Goal: Task Accomplishment & Management: Use online tool/utility

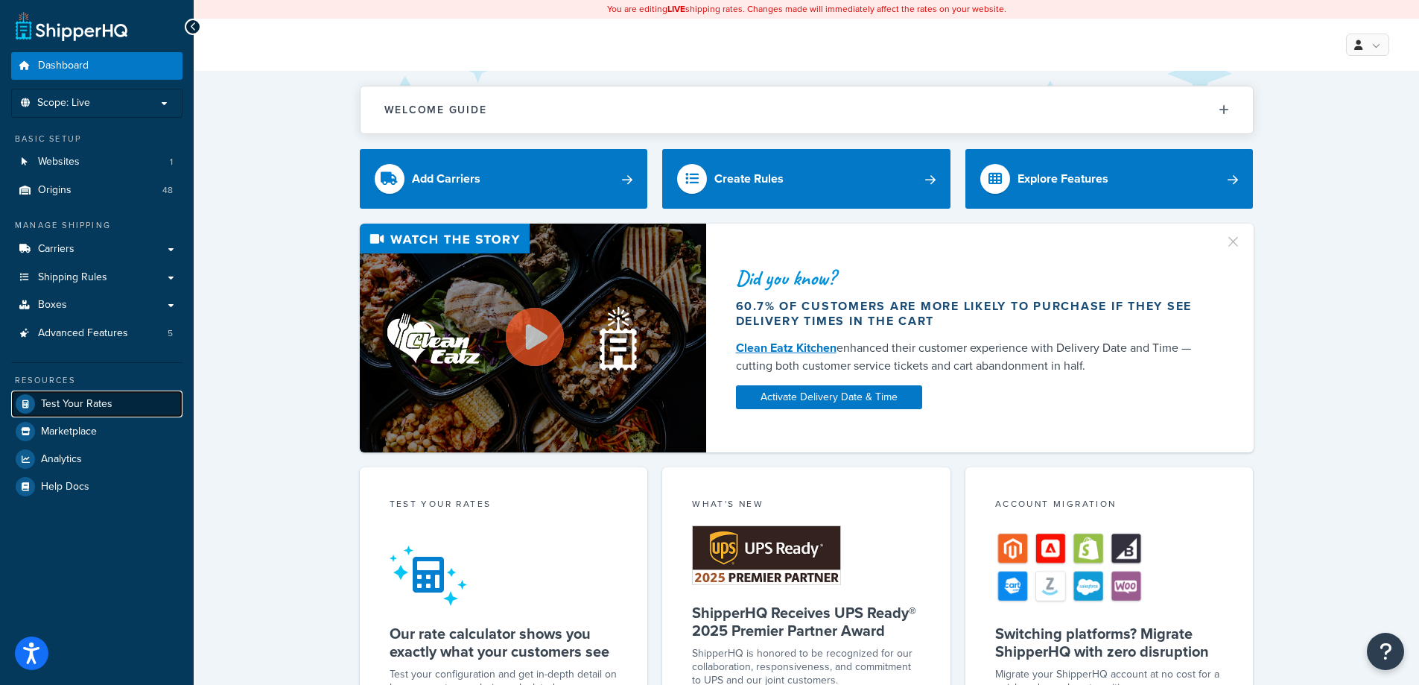
click at [110, 398] on span "Test Your Rates" at bounding box center [77, 404] width 72 height 13
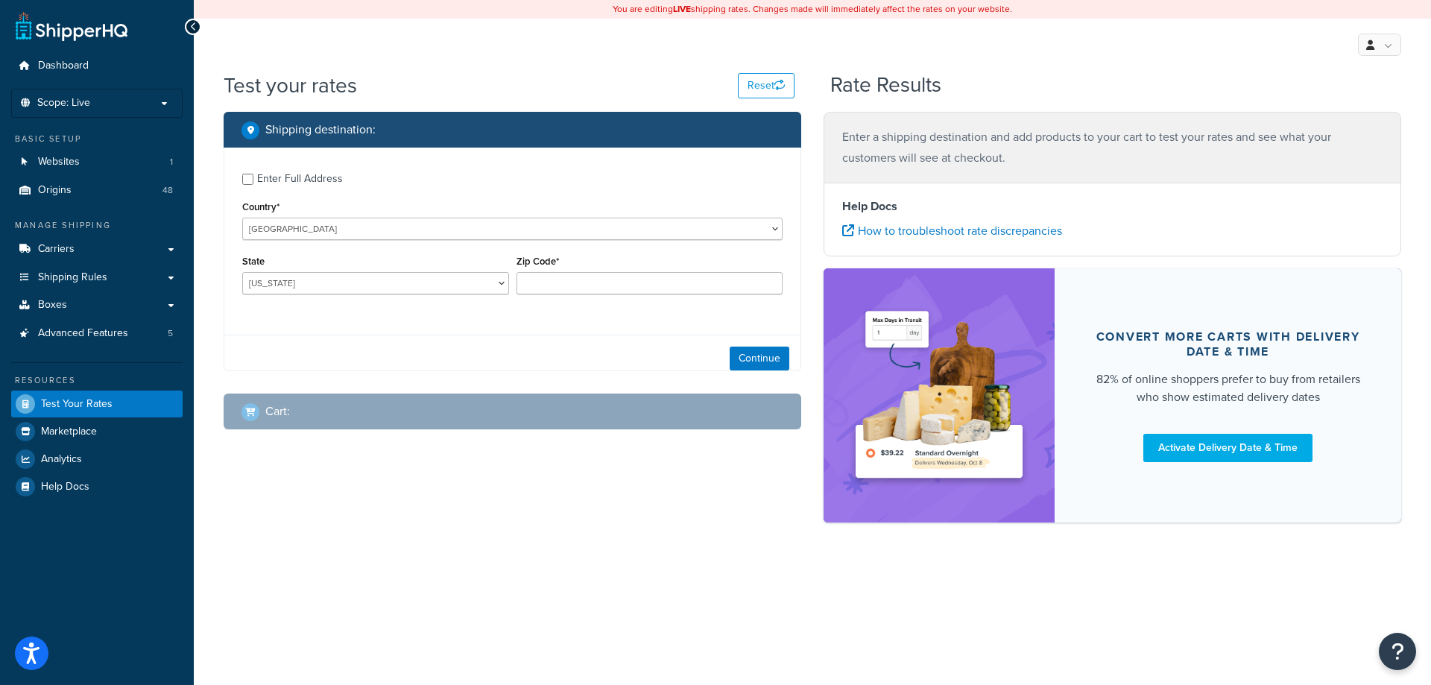
click at [332, 183] on div "Enter Full Address" at bounding box center [300, 178] width 86 height 21
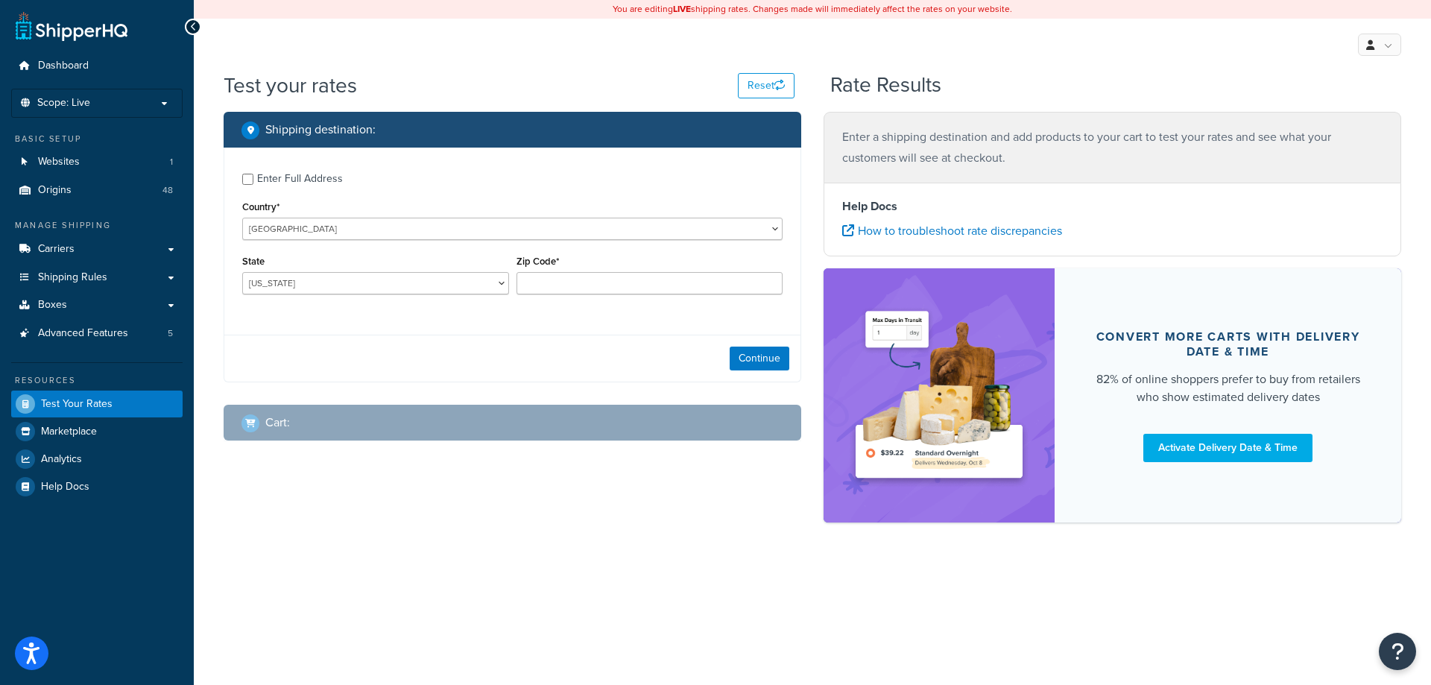
click at [325, 180] on div "Enter Full Address" at bounding box center [300, 178] width 86 height 21
click at [253, 180] on input "Enter Full Address" at bounding box center [247, 179] width 11 height 11
checkbox input "true"
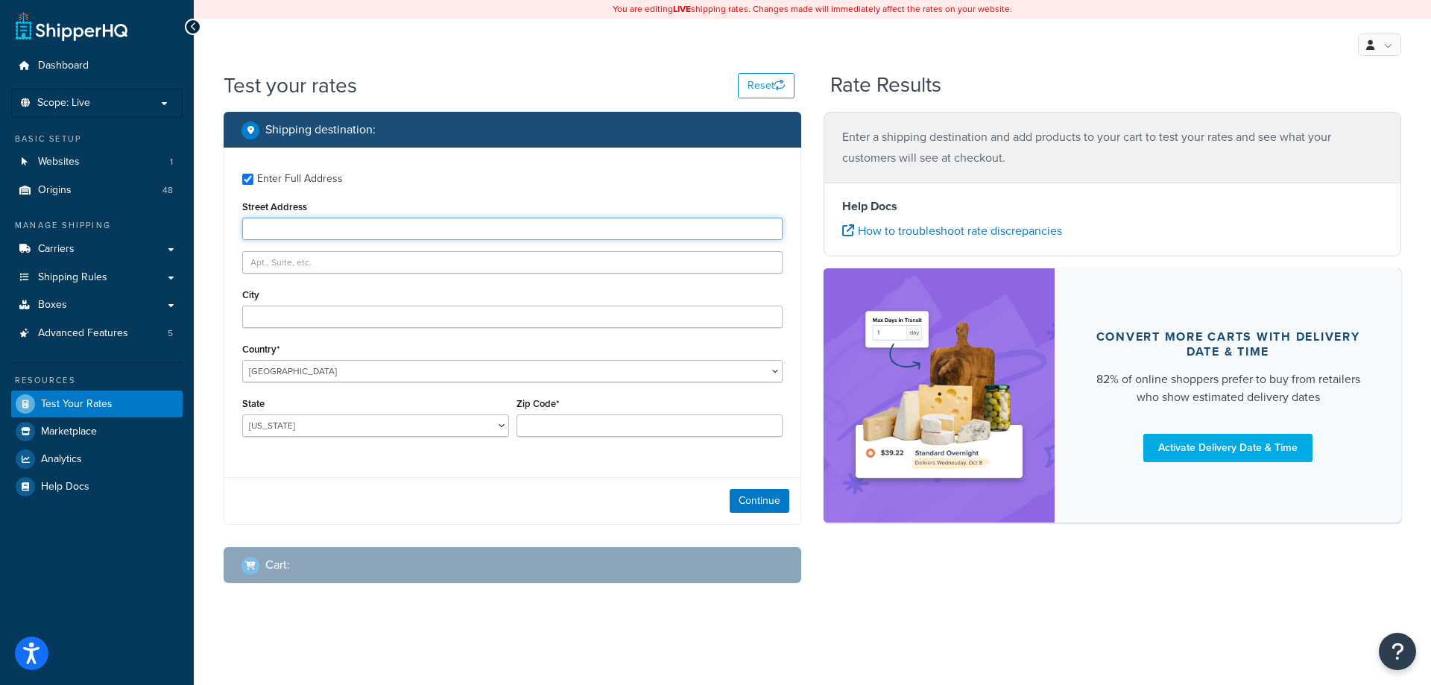
click at [321, 225] on input "Street Address" at bounding box center [512, 229] width 540 height 22
type input "[STREET_ADDRESS]"
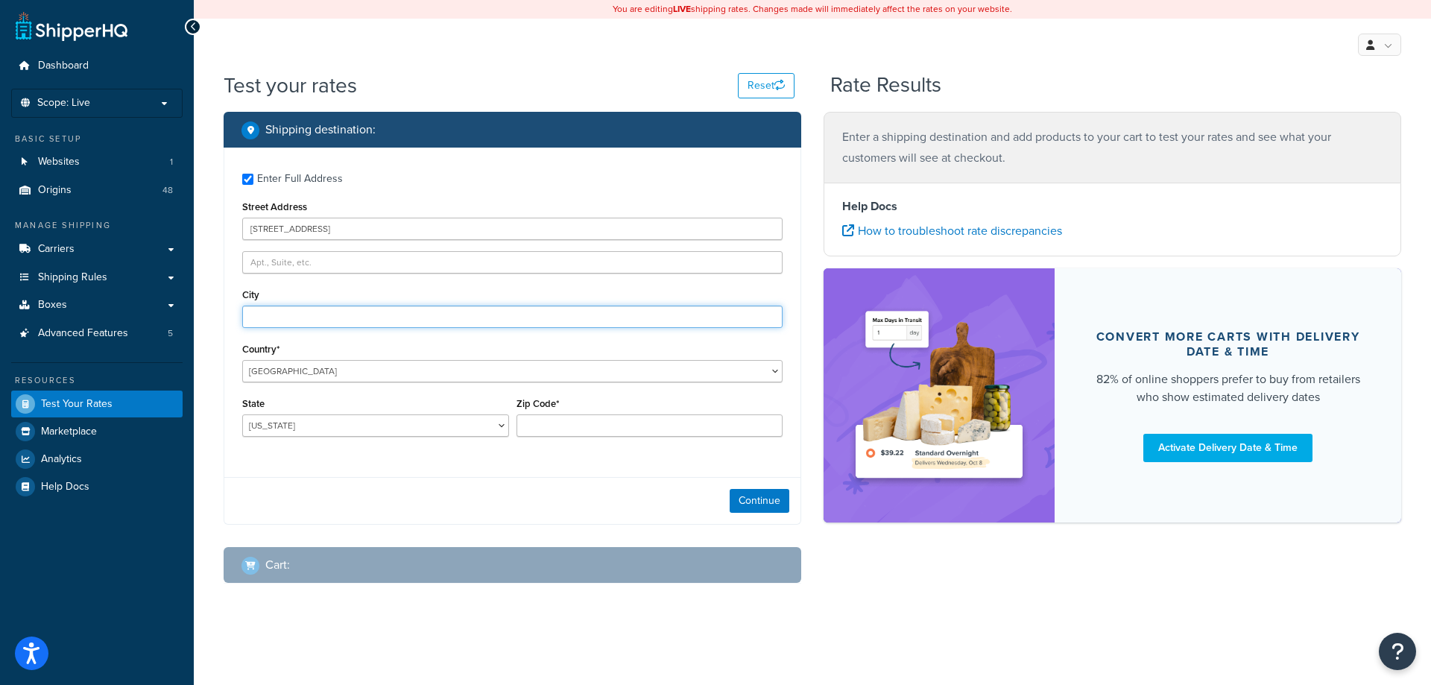
type input "Thunder Bay"
select select "CA"
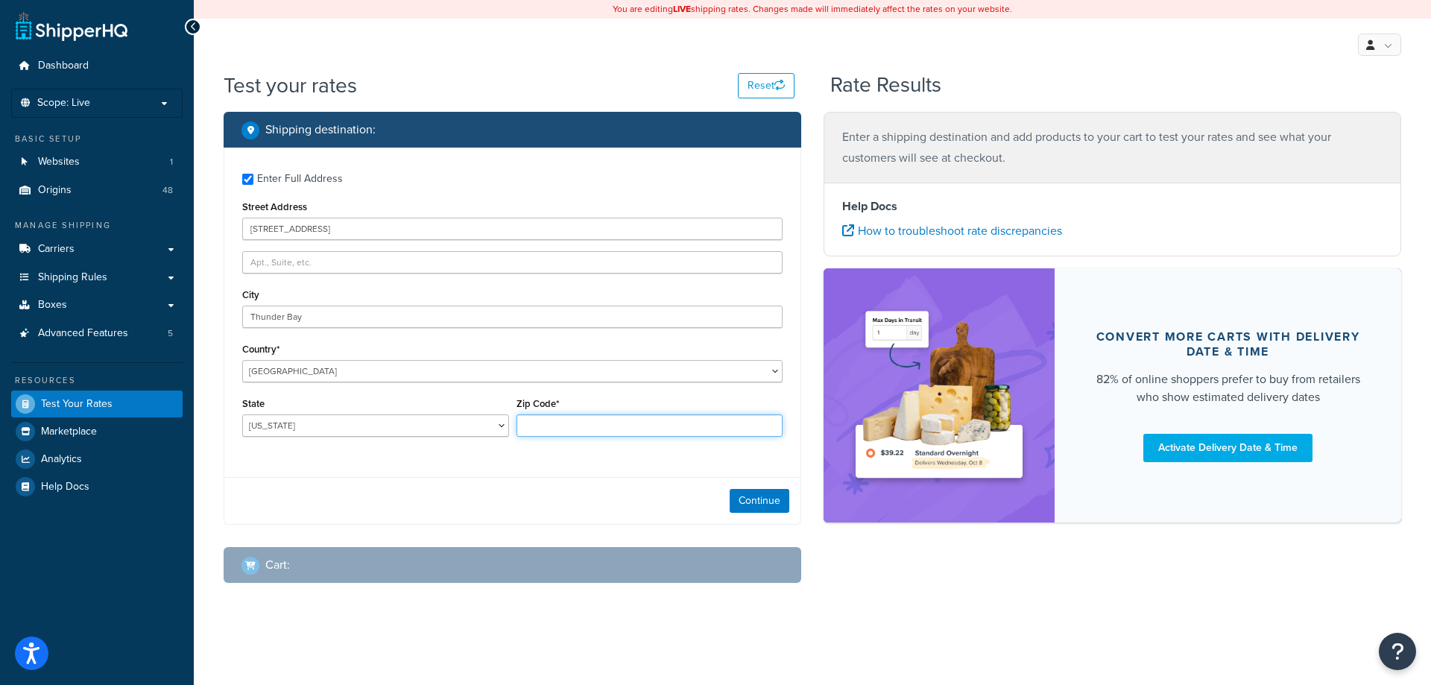
type input "P7B 5L6"
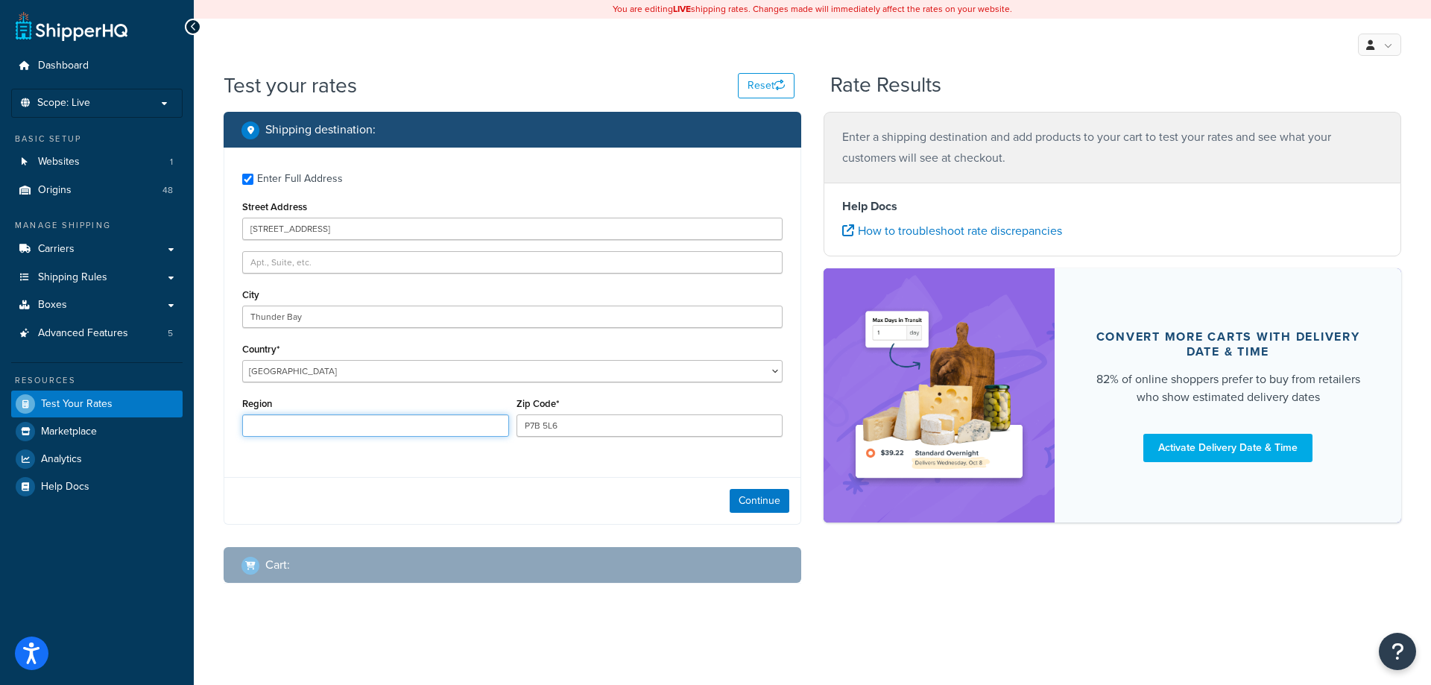
type input "[GEOGRAPHIC_DATA]"
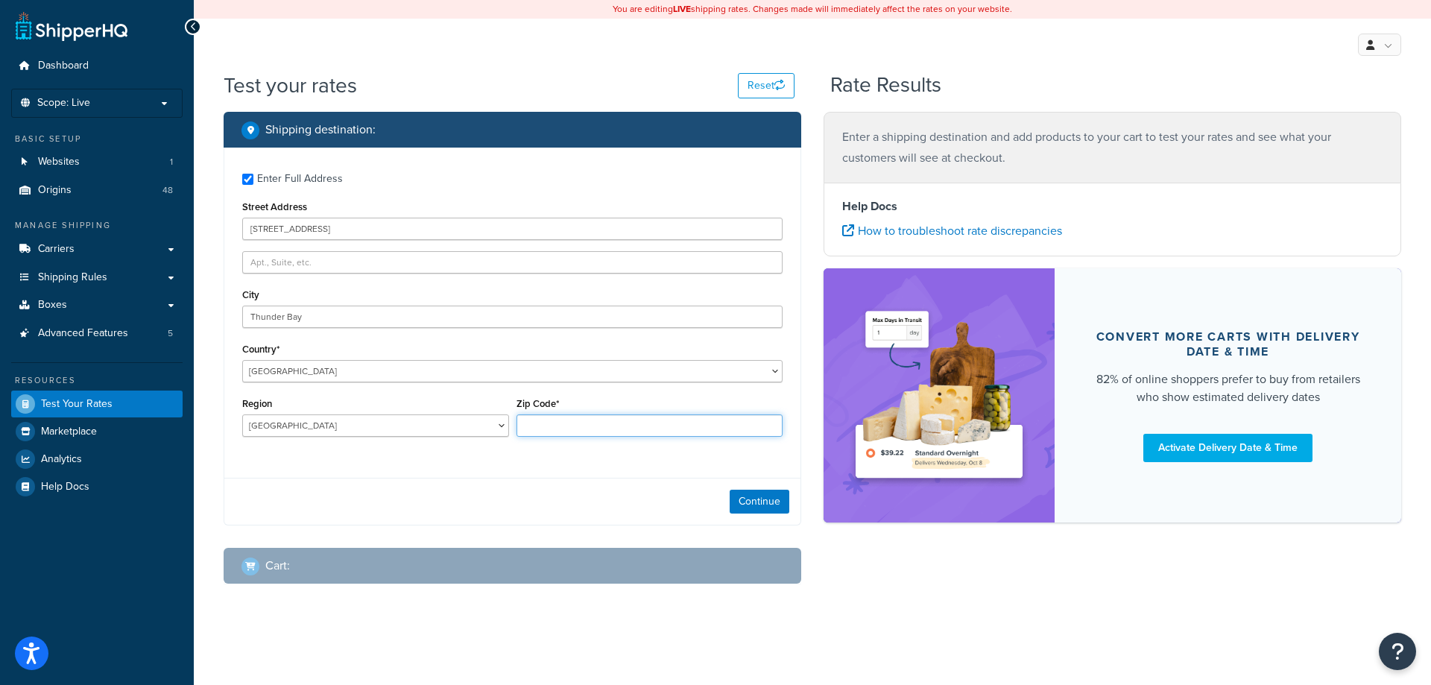
click at [548, 424] on input "Zip Code*" at bounding box center [649, 425] width 267 height 22
type input "P7B 5L6"
select select "AB"
click at [741, 503] on button "Continue" at bounding box center [759, 502] width 60 height 24
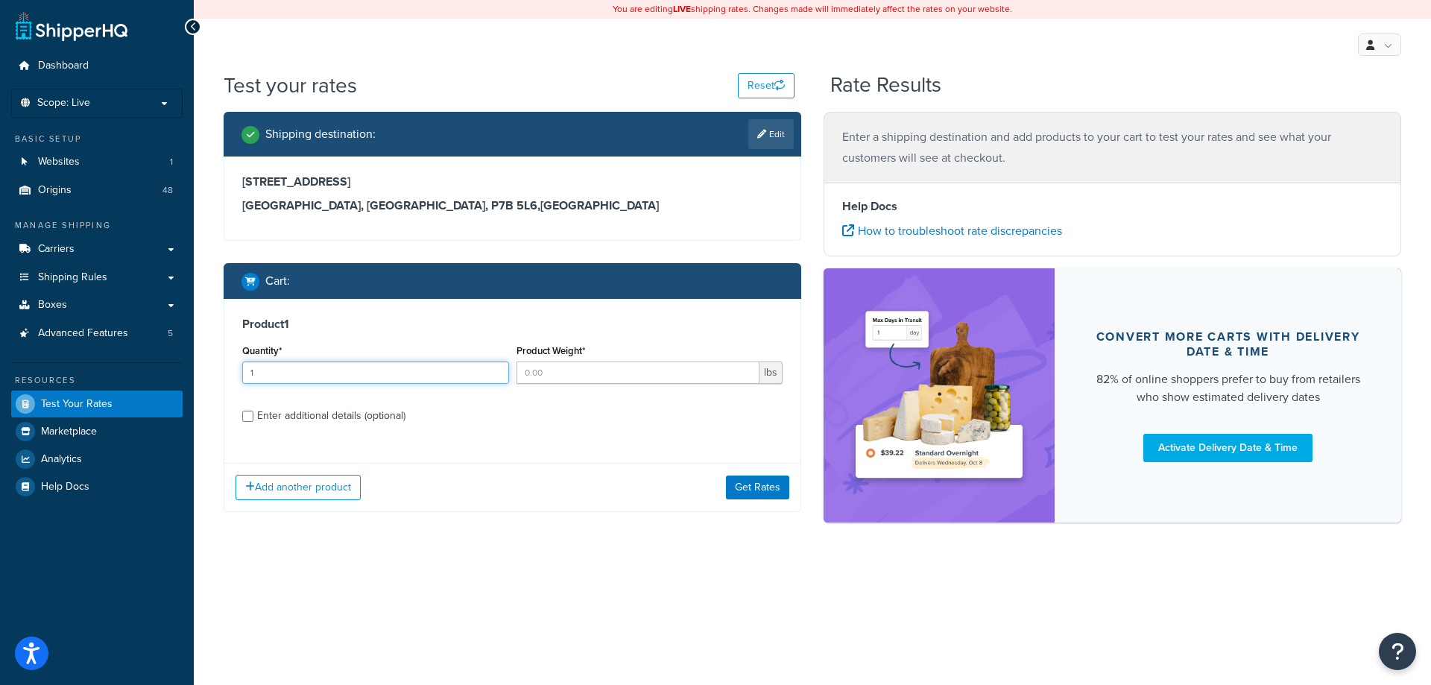
type input "1"
click at [495, 367] on input "1" at bounding box center [375, 372] width 267 height 22
click at [562, 375] on input "Product Weight*" at bounding box center [638, 372] width 244 height 22
type input "1"
click at [402, 419] on div "Enter additional details (optional)" at bounding box center [331, 415] width 148 height 21
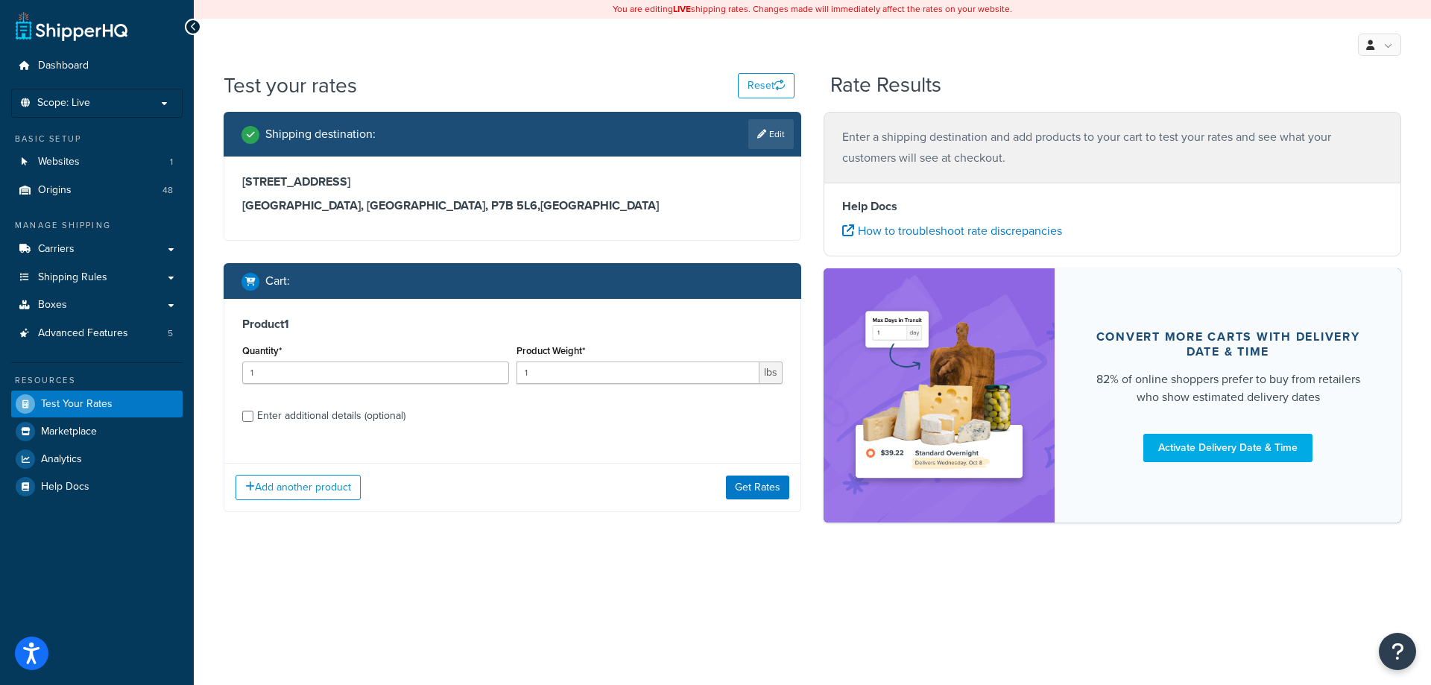
click at [355, 420] on div "Enter additional details (optional)" at bounding box center [331, 415] width 148 height 21
click at [253, 420] on input "Enter additional details (optional)" at bounding box center [247, 416] width 11 height 11
checkbox input "true"
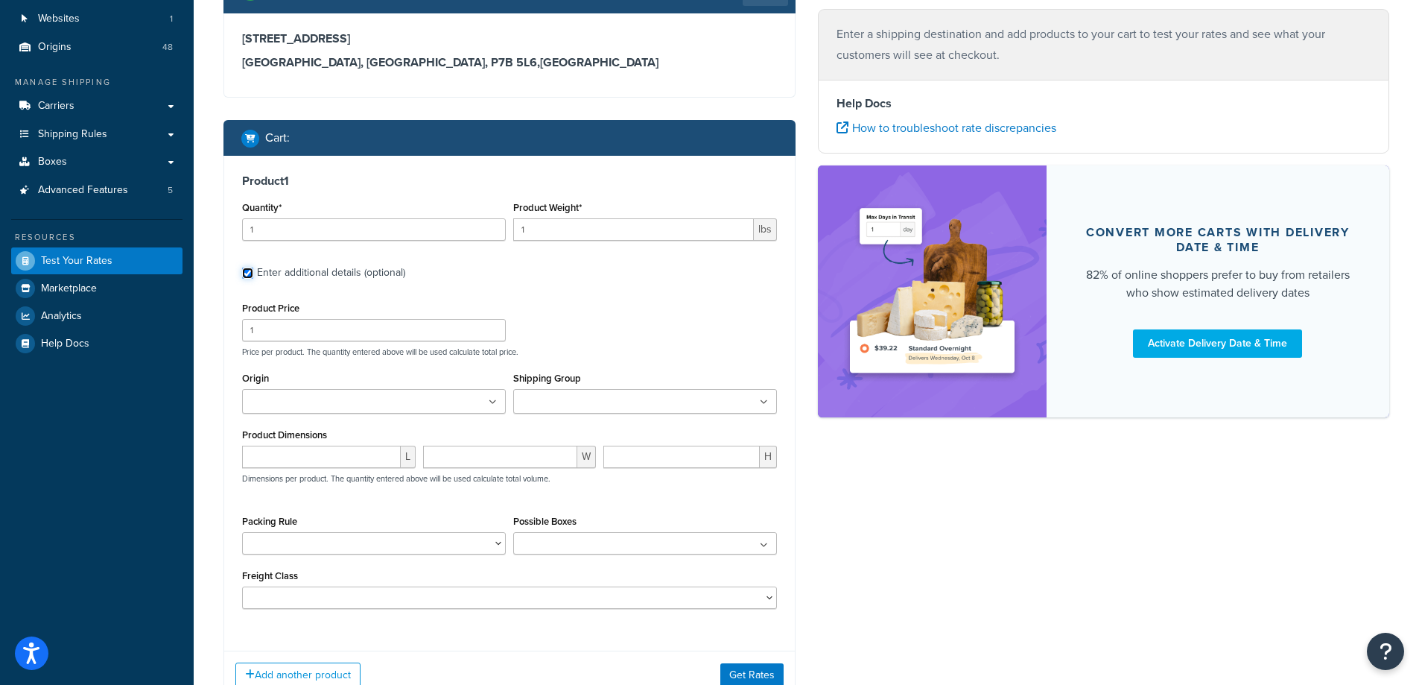
scroll to position [149, 0]
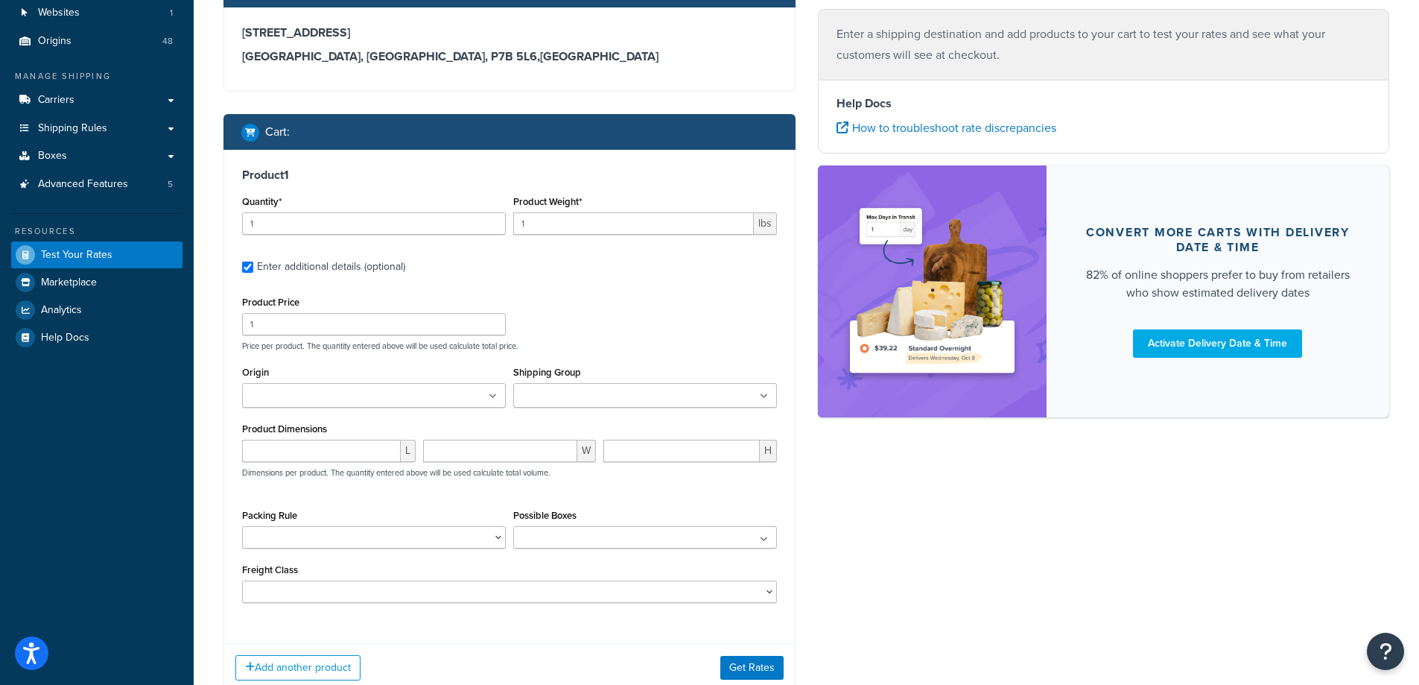
click at [397, 396] on ul at bounding box center [374, 395] width 264 height 25
type input "[GEOGRAPHIC_DATA]"
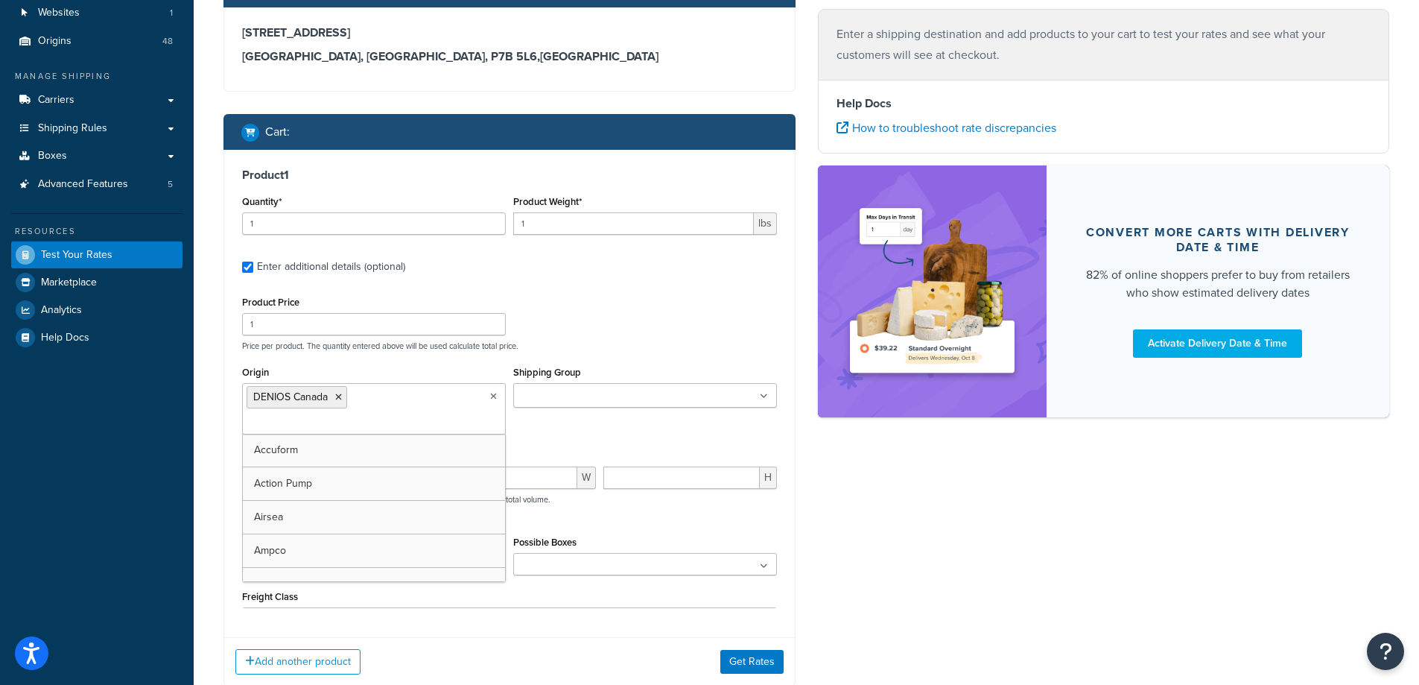
click at [598, 347] on p "Price per product. The quantity entered above will be used calculate total pric…" at bounding box center [509, 346] width 542 height 10
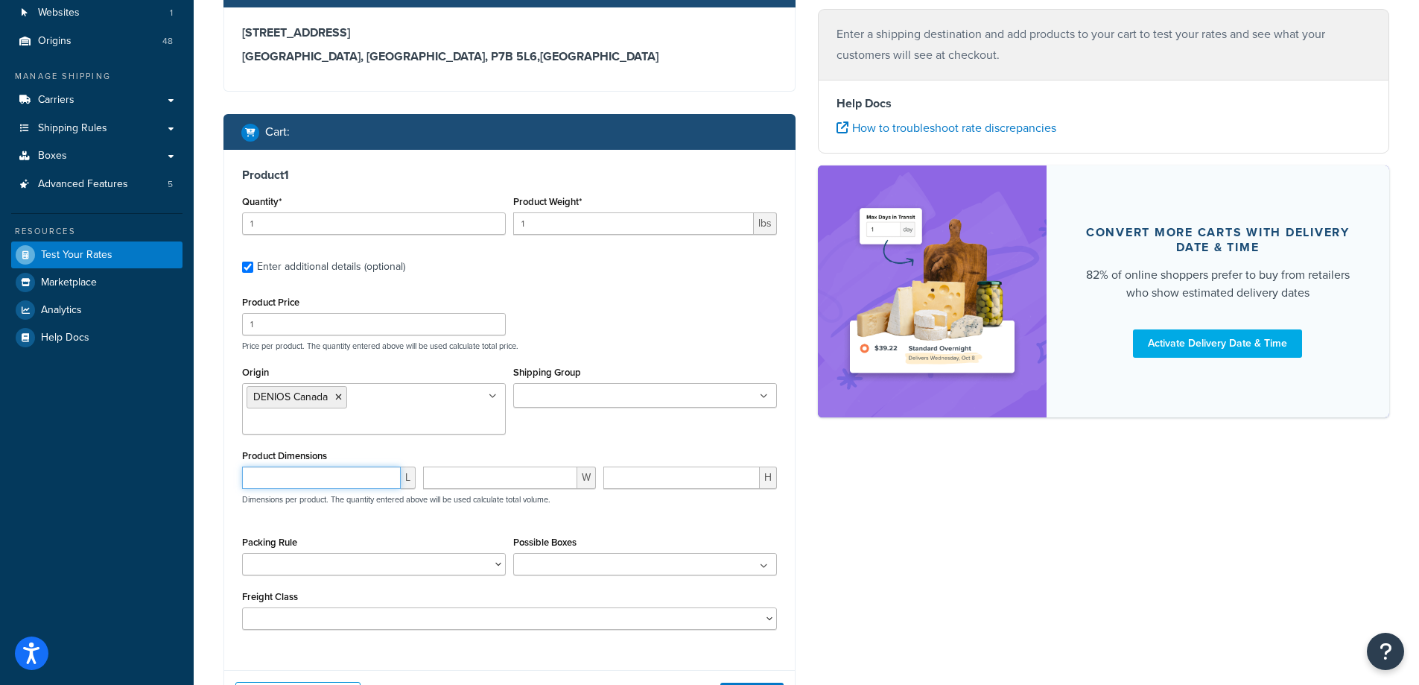
click at [267, 466] on input "number" at bounding box center [321, 477] width 159 height 22
type input "5"
click at [759, 683] on button "Get Rates" at bounding box center [752, 695] width 63 height 24
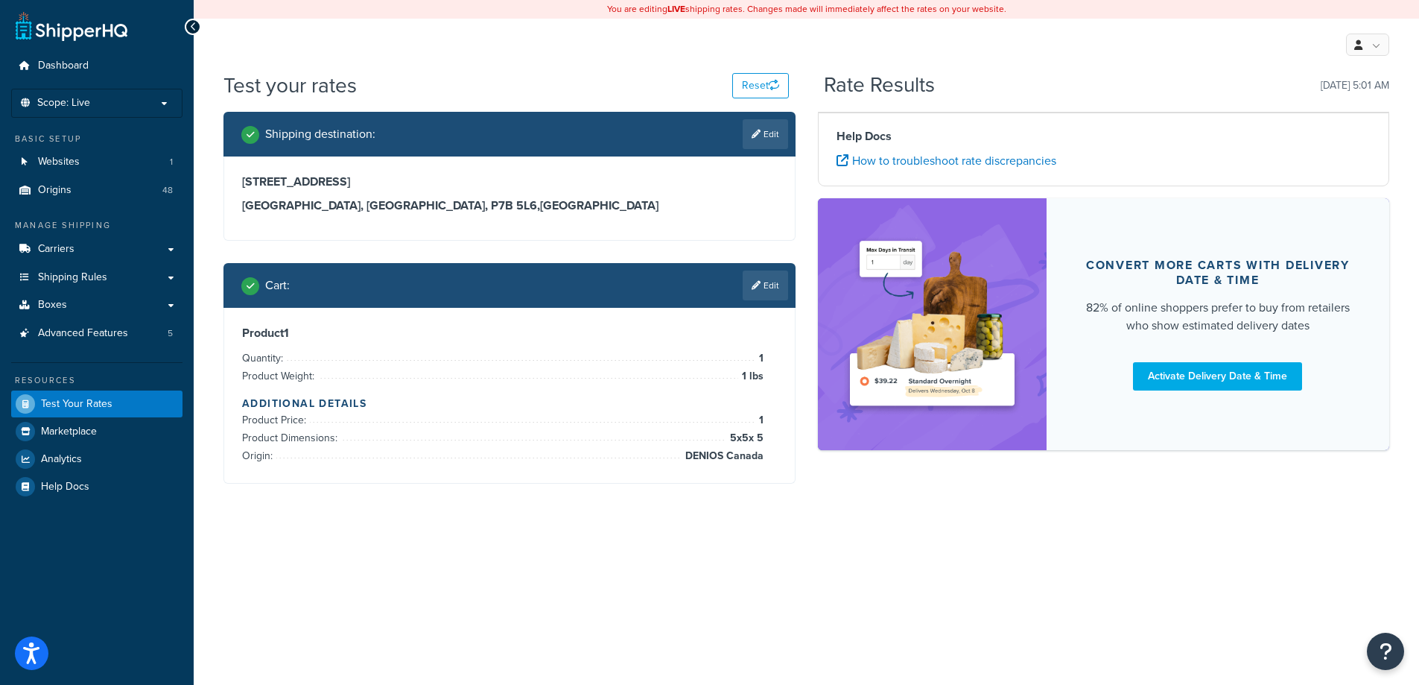
scroll to position [0, 0]
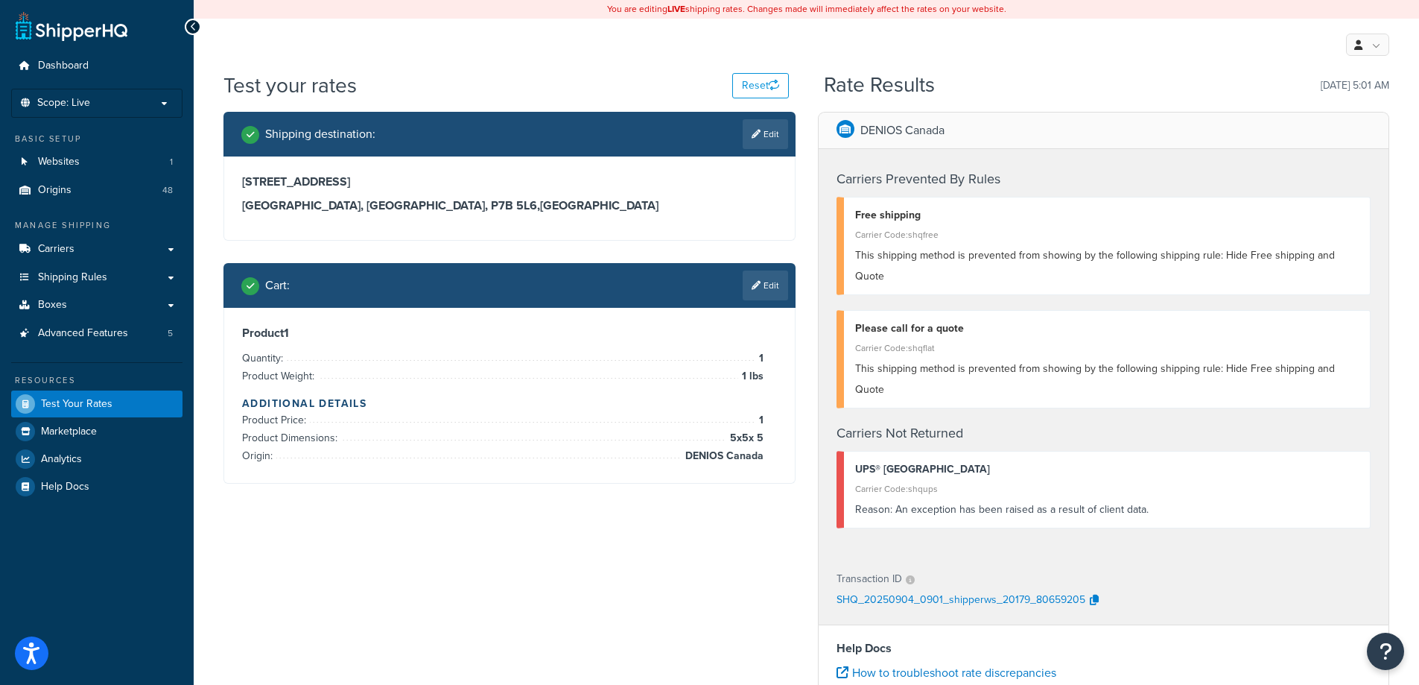
click at [475, 580] on div "Shipping destination : Edit [STREET_ADDRESS] Cart : Edit Product 1 Quantity: 1 …" at bounding box center [806, 544] width 1188 height 865
click at [755, 288] on icon at bounding box center [756, 285] width 9 height 9
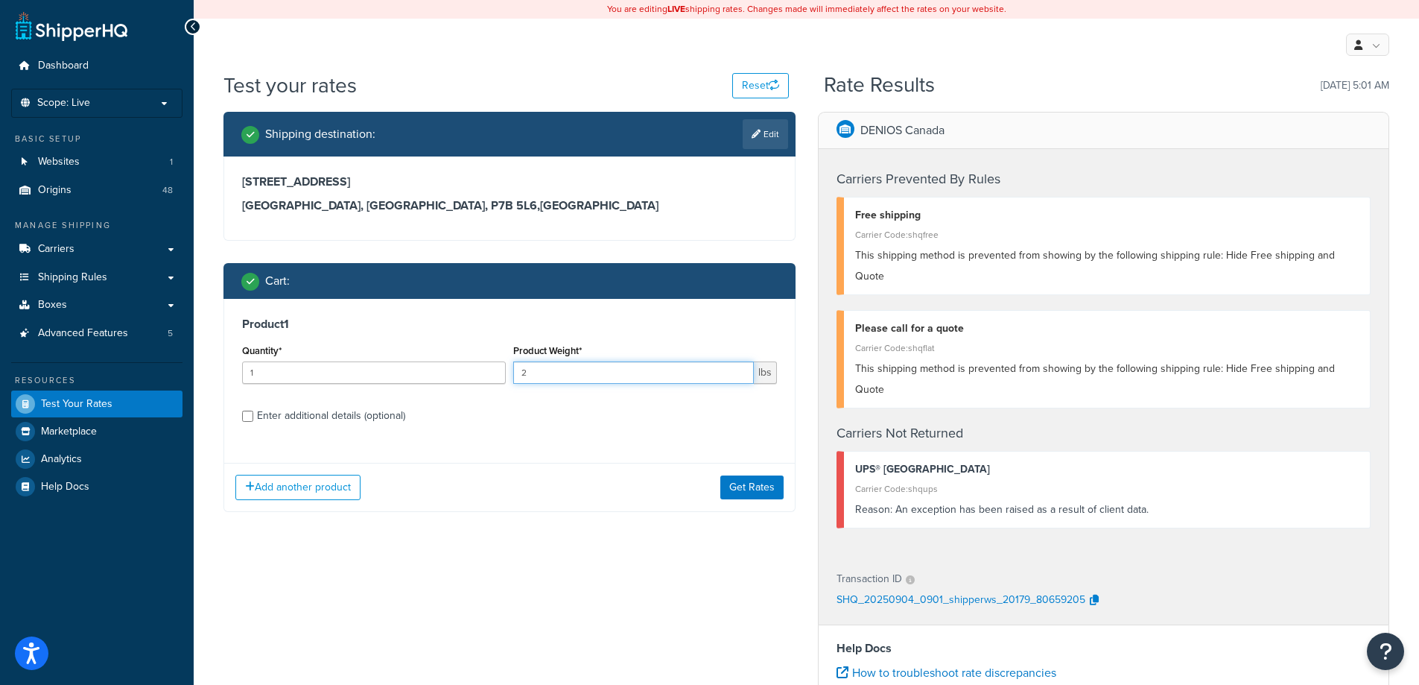
click at [738, 369] on input "2" at bounding box center [633, 372] width 241 height 22
click at [738, 369] on input "3" at bounding box center [633, 372] width 241 height 22
type input "4"
click at [738, 369] on input "4" at bounding box center [633, 372] width 241 height 22
click at [773, 489] on button "Get Rates" at bounding box center [752, 487] width 63 height 24
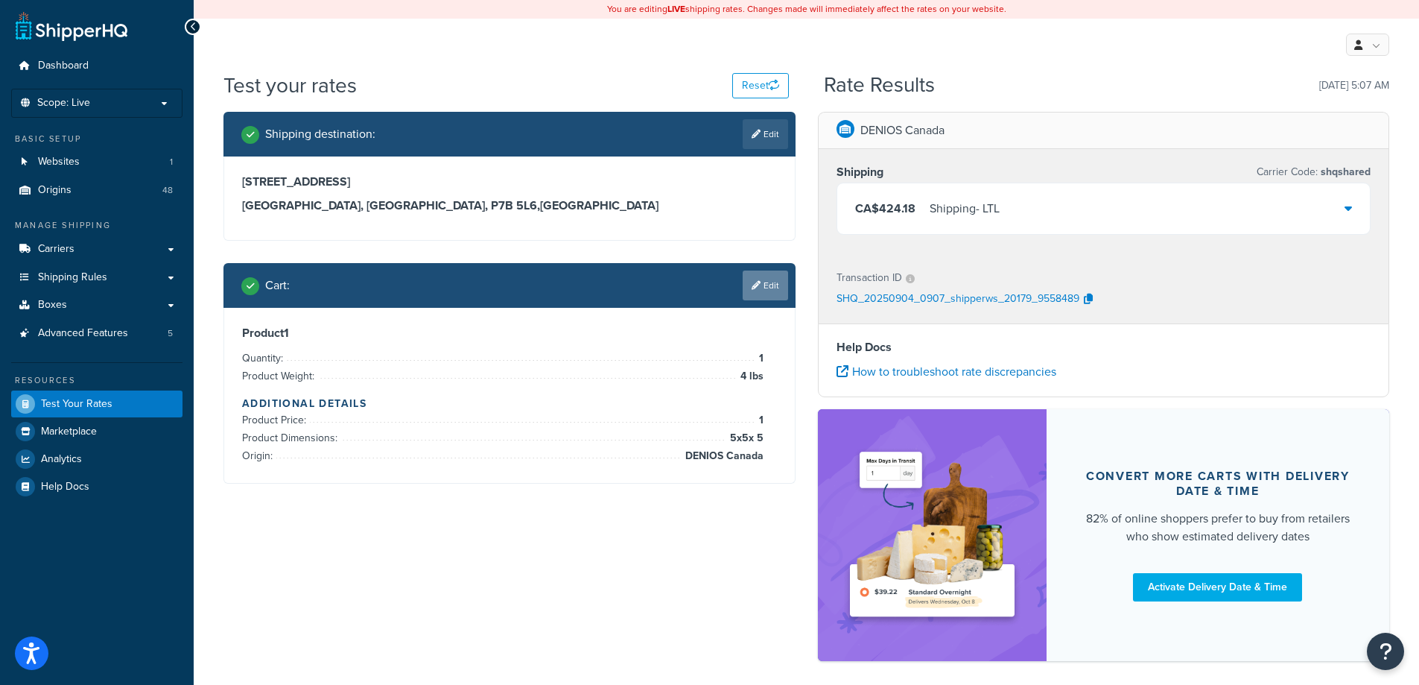
click at [755, 286] on icon at bounding box center [756, 285] width 9 height 9
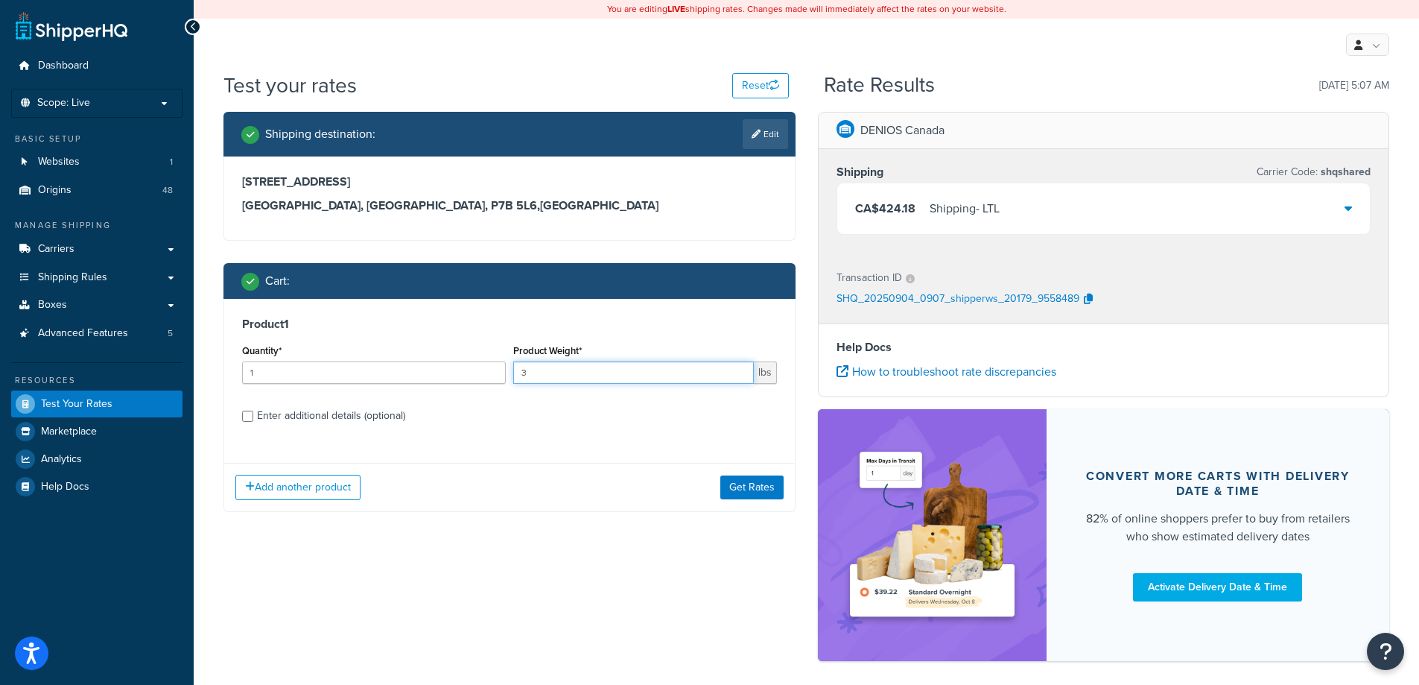
click at [735, 377] on input "3" at bounding box center [633, 372] width 241 height 22
click at [735, 377] on input "2" at bounding box center [633, 372] width 241 height 22
type input "1"
click at [735, 377] on input "1" at bounding box center [633, 372] width 241 height 22
drag, startPoint x: 764, startPoint y: 488, endPoint x: 730, endPoint y: 489, distance: 33.5
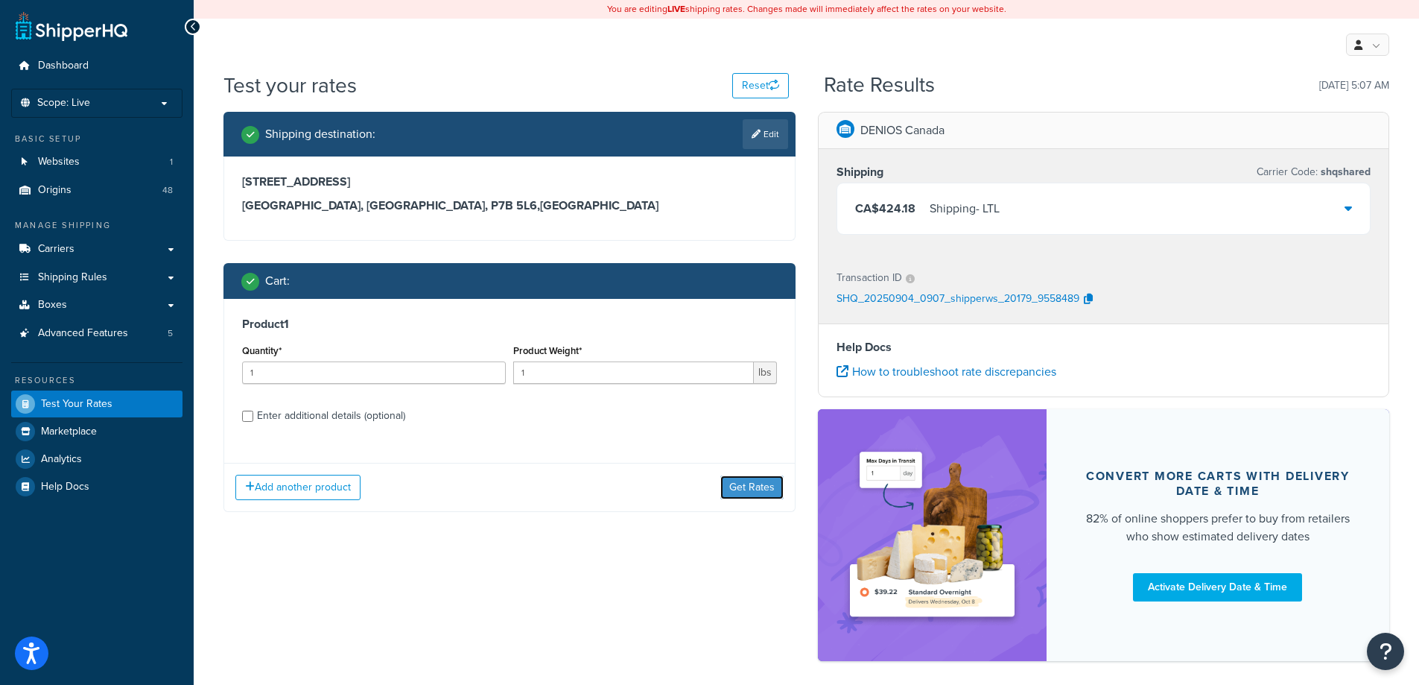
click at [763, 489] on button "Get Rates" at bounding box center [752, 487] width 63 height 24
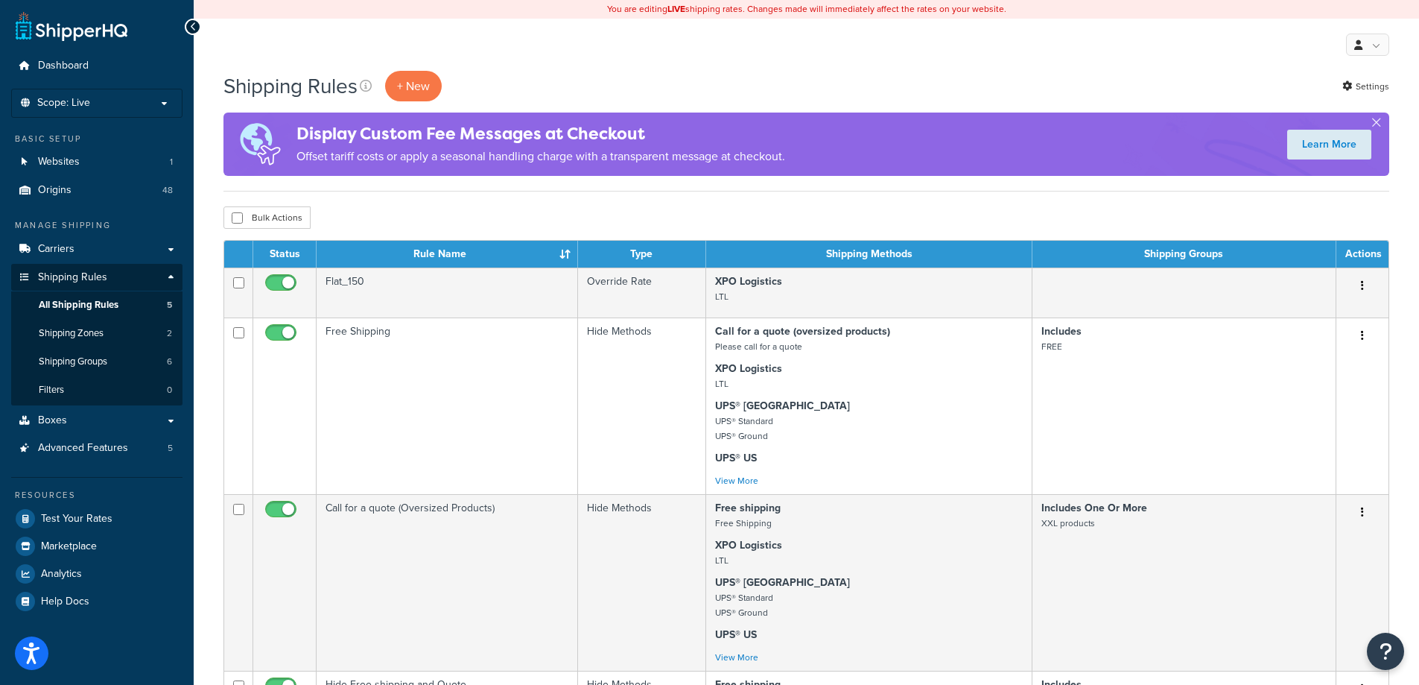
click at [519, 210] on div "Bulk Actions Duplicate Delete" at bounding box center [807, 217] width 1166 height 22
